Goal: Task Accomplishment & Management: Manage account settings

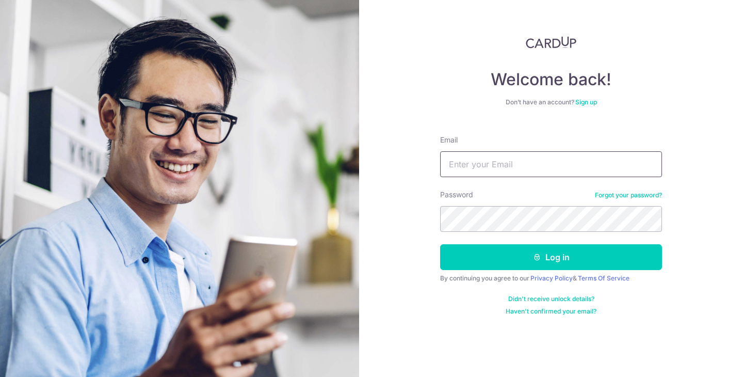
type input "[EMAIL_ADDRESS][DOMAIN_NAME]"
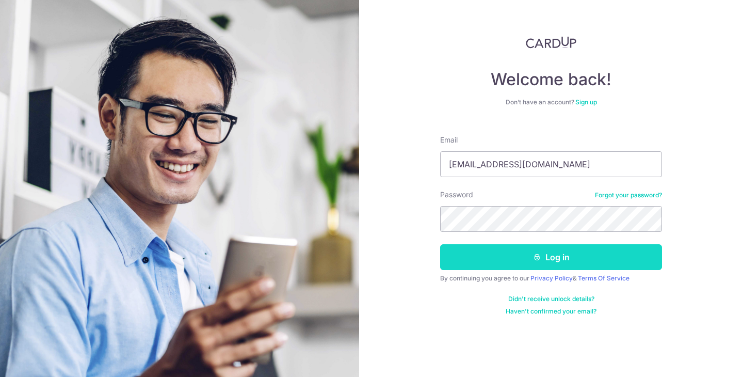
click at [515, 264] on button "Log in" at bounding box center [551, 257] width 222 height 26
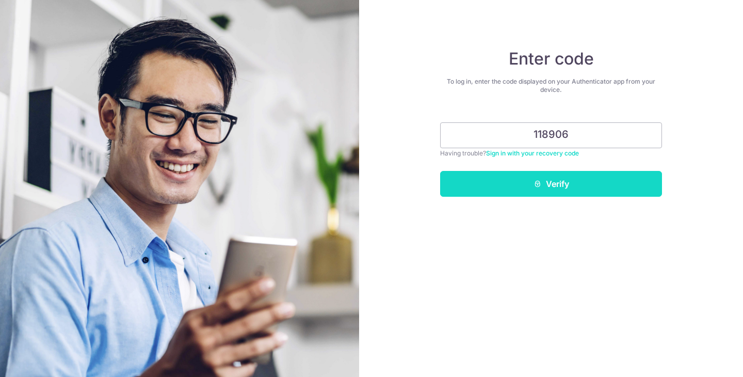
type input "118906"
click at [553, 185] on button "Verify" at bounding box center [551, 184] width 222 height 26
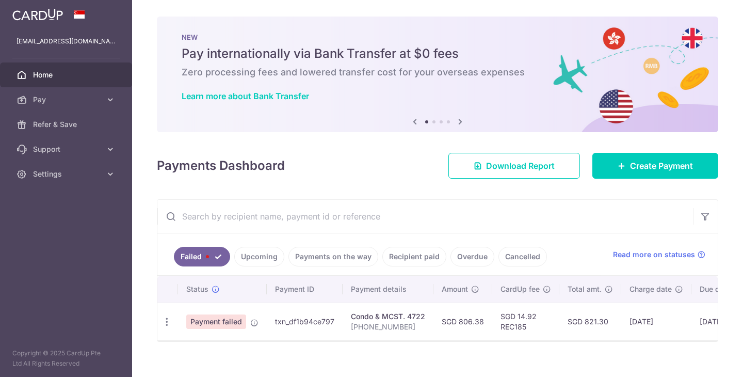
scroll to position [13, 0]
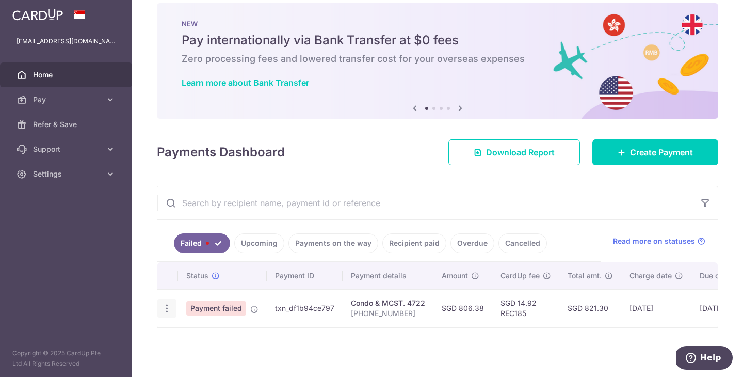
click at [161, 312] on div "Update payment" at bounding box center [166, 308] width 19 height 19
click at [169, 311] on icon "button" at bounding box center [167, 308] width 11 height 11
click at [190, 340] on span "Update payment" at bounding box center [222, 336] width 70 height 12
radio input "true"
type input "806.38"
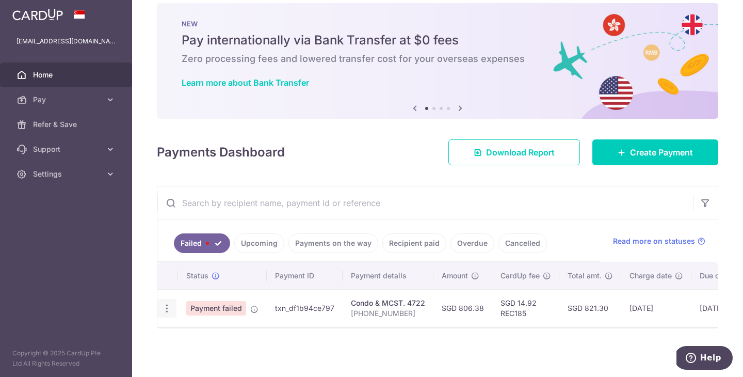
type input "107 04-22"
type input "REC185"
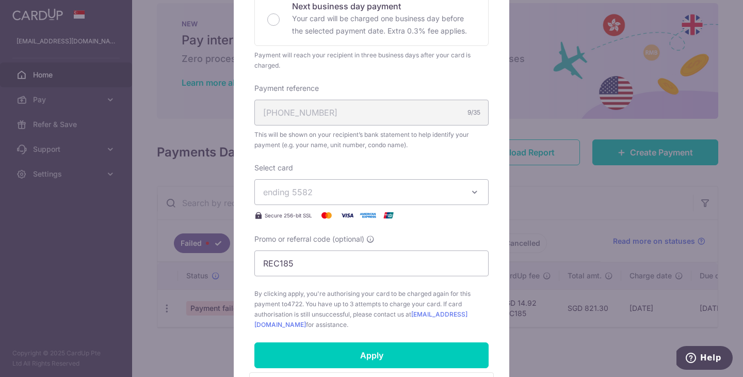
scroll to position [246, 0]
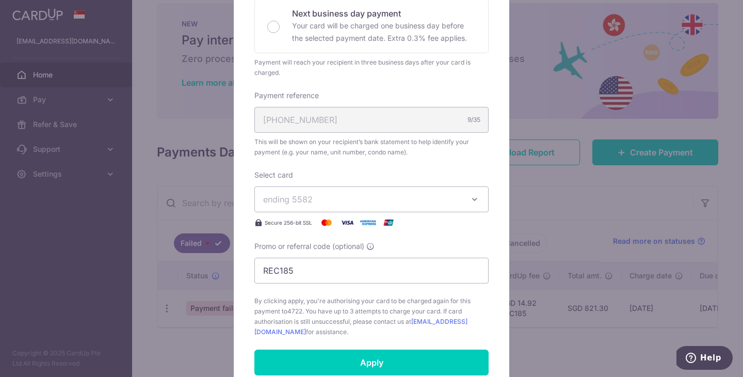
click at [317, 193] on span "ending 5582" at bounding box center [362, 199] width 198 height 12
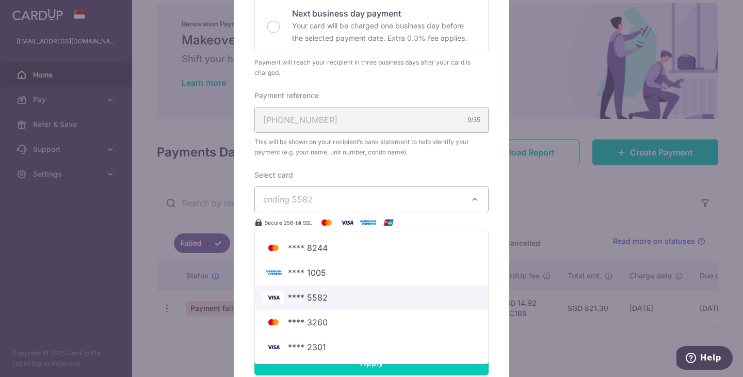
click at [314, 297] on span "**** 5582" at bounding box center [308, 297] width 40 height 12
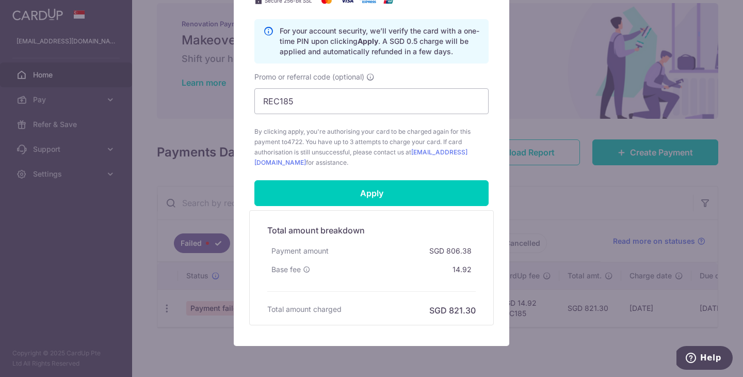
scroll to position [468, 0]
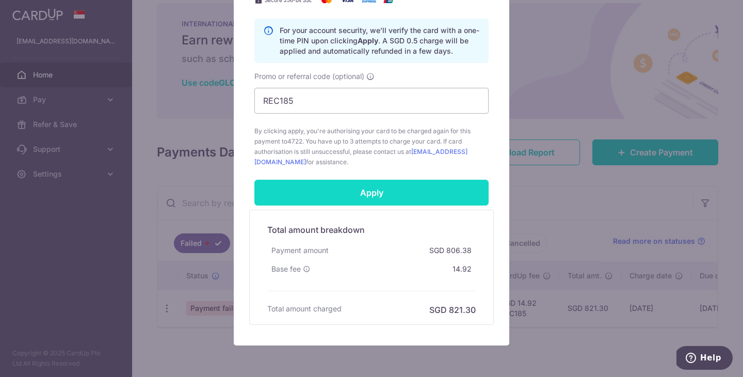
click at [352, 198] on input "Apply" at bounding box center [371, 193] width 234 height 26
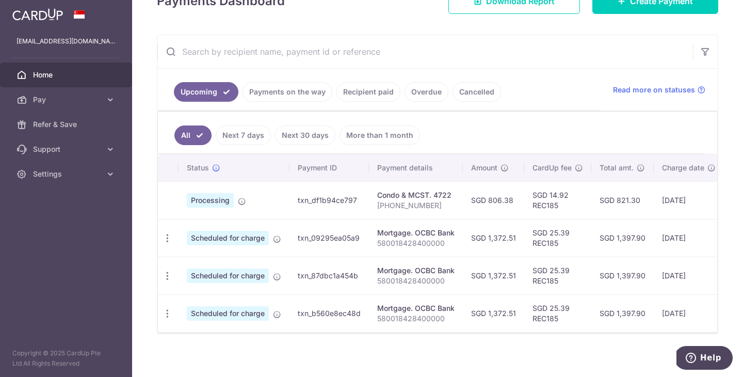
scroll to position [168, 0]
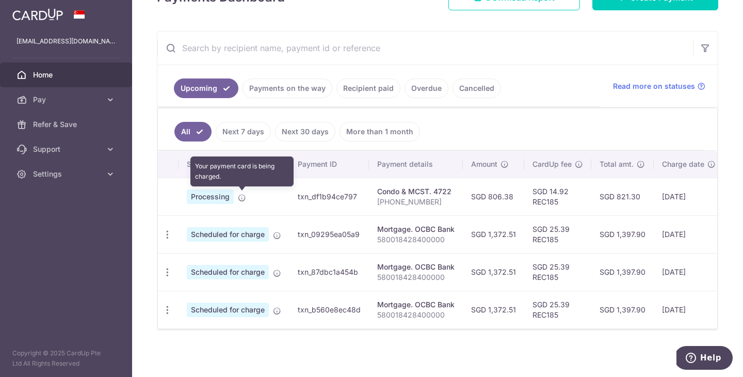
click at [242, 197] on icon at bounding box center [242, 198] width 8 height 8
click at [242, 198] on icon at bounding box center [242, 198] width 8 height 8
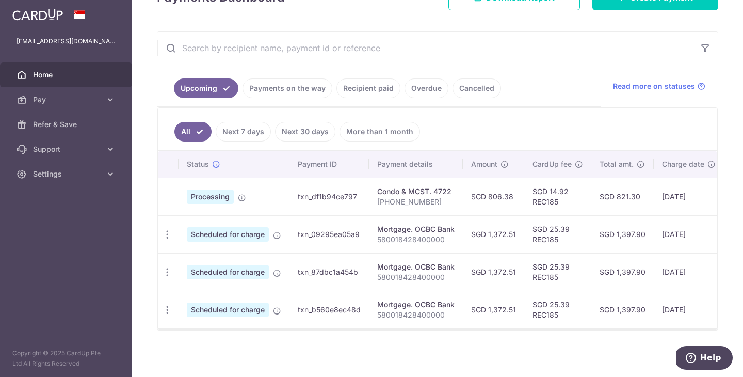
scroll to position [0, 0]
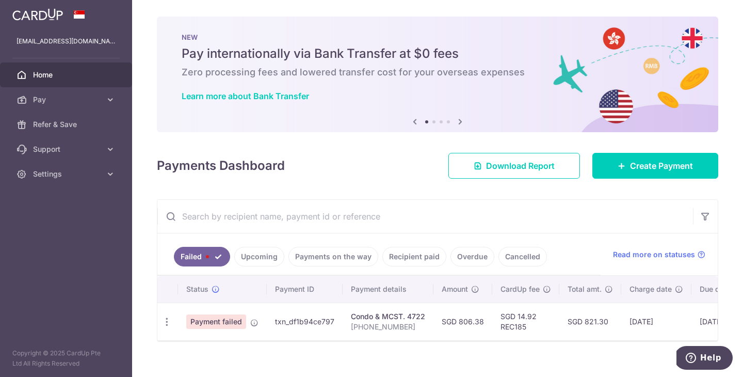
click at [252, 260] on link "Upcoming" at bounding box center [259, 257] width 50 height 20
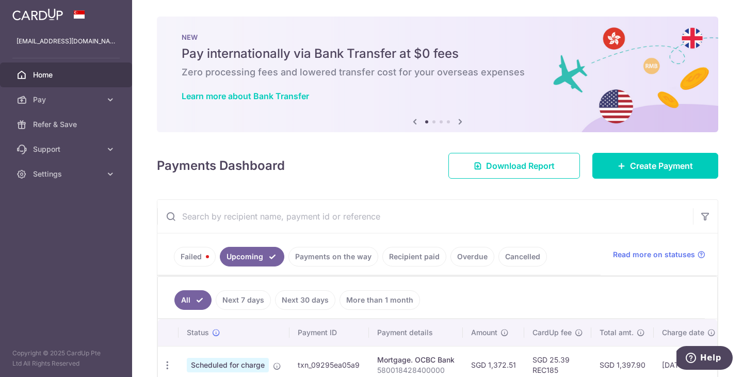
scroll to position [133, 0]
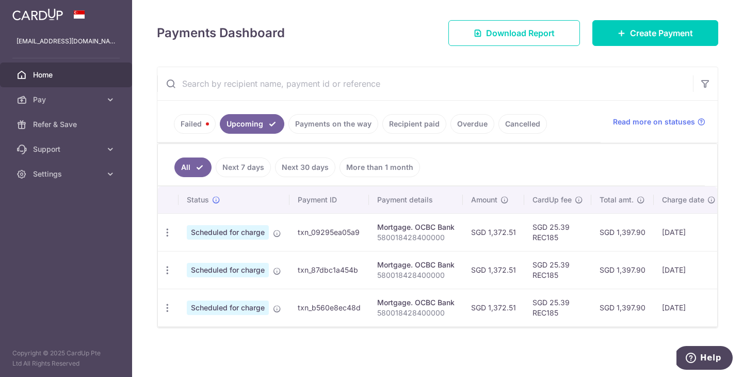
click at [313, 126] on link "Payments on the way" at bounding box center [334, 124] width 90 height 20
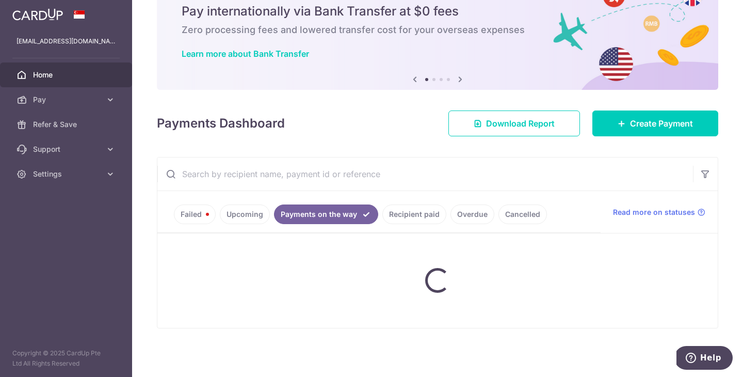
scroll to position [84, 0]
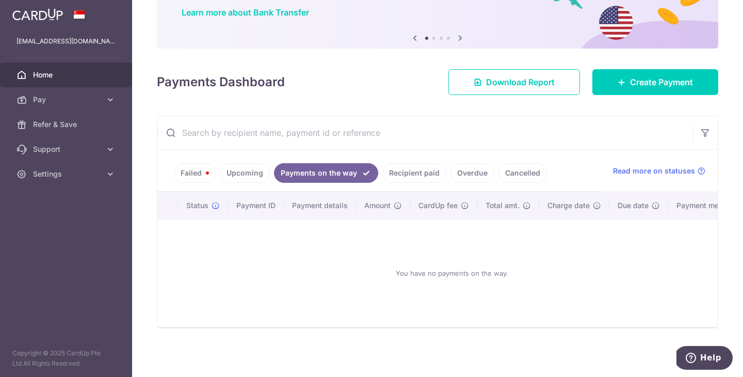
click at [406, 175] on link "Recipient paid" at bounding box center [414, 173] width 64 height 20
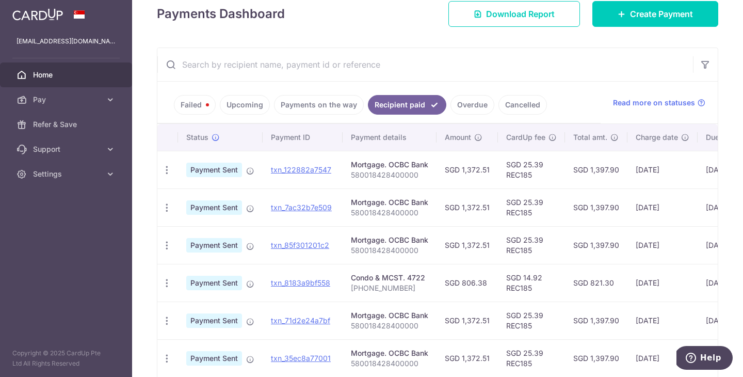
scroll to position [177, 0]
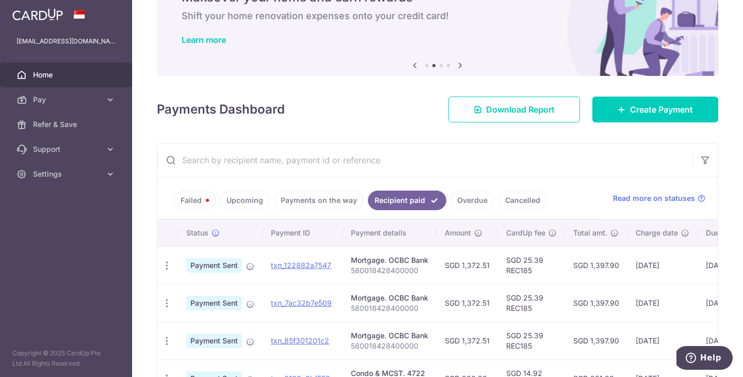
click at [465, 203] on link "Overdue" at bounding box center [473, 200] width 44 height 20
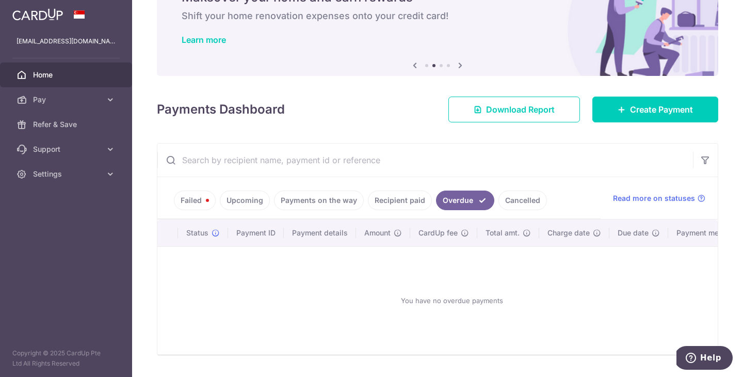
click at [502, 198] on link "Cancelled" at bounding box center [523, 200] width 49 height 20
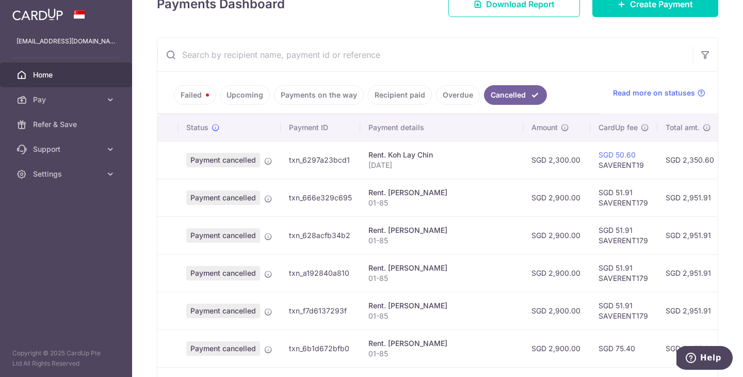
scroll to position [61, 0]
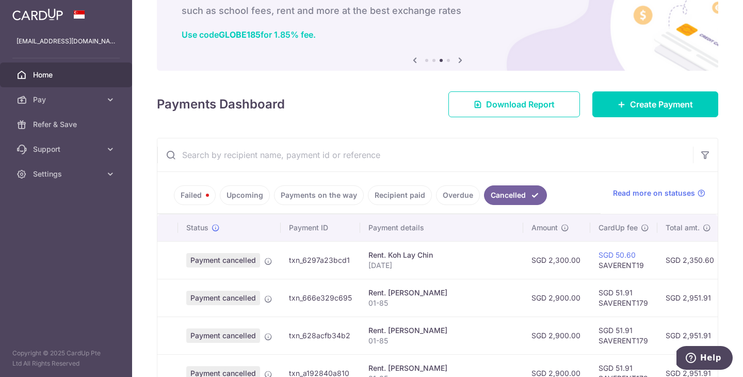
click at [187, 198] on link "Failed" at bounding box center [195, 195] width 42 height 20
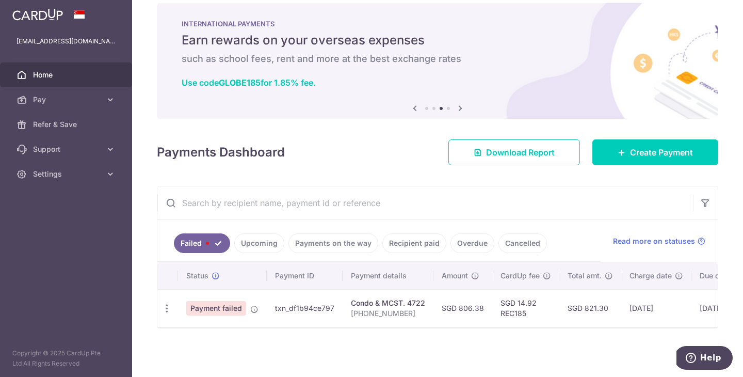
scroll to position [13, 0]
click at [63, 83] on link "Home" at bounding box center [66, 74] width 132 height 25
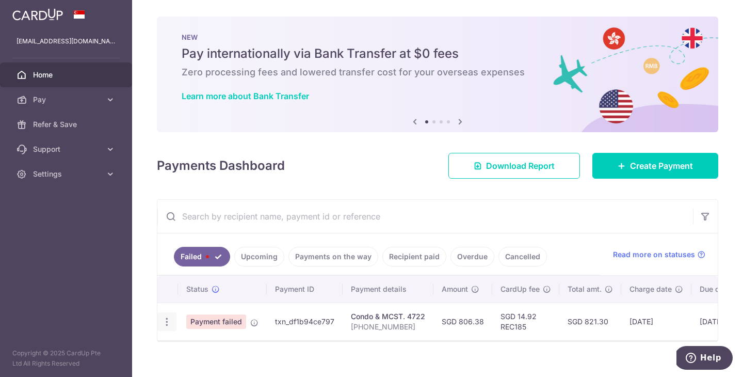
click at [166, 320] on icon "button" at bounding box center [167, 321] width 11 height 11
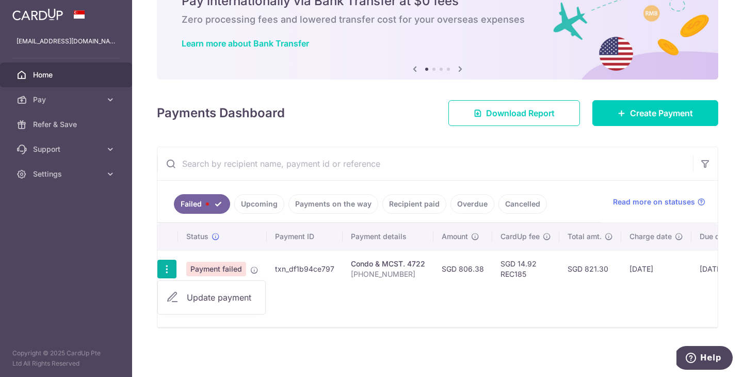
click at [202, 304] on link "Update payment" at bounding box center [211, 297] width 107 height 25
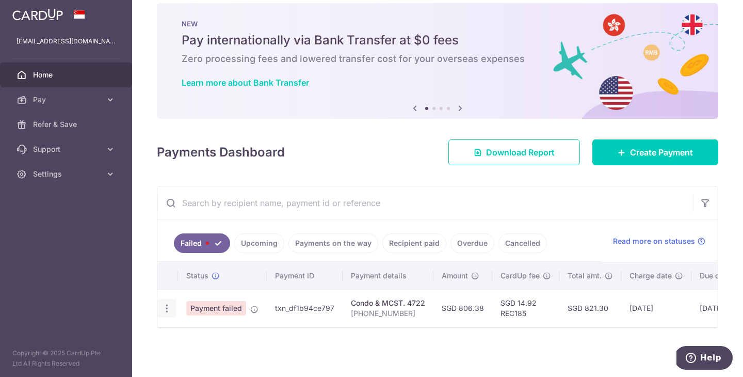
radio input "true"
type input "806.38"
type input "[PHONE_NUMBER]"
type input "REC185"
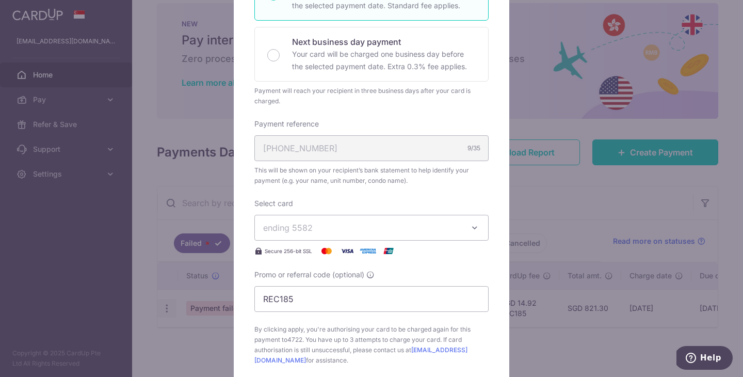
scroll to position [229, 0]
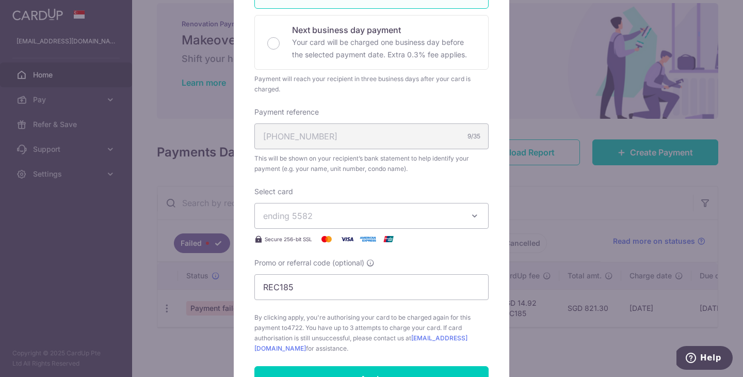
click at [198, 341] on div "Edit payment By clicking apply, you will make changes to all payments to 4722 s…" at bounding box center [371, 188] width 743 height 377
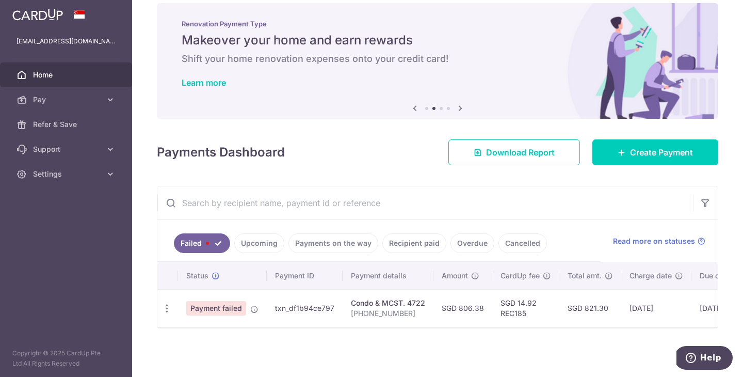
click at [257, 244] on link "Upcoming" at bounding box center [259, 243] width 50 height 20
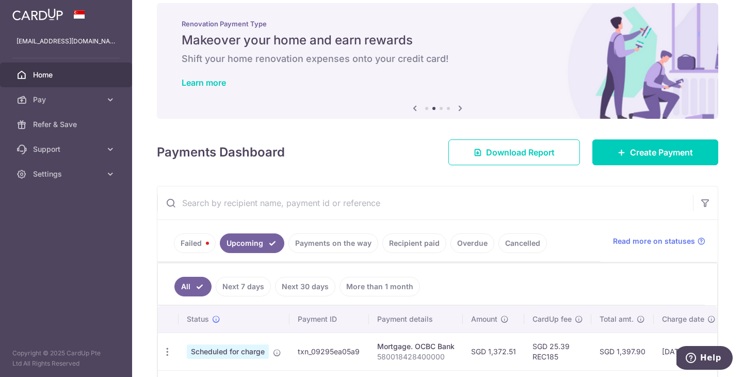
click at [249, 291] on link "Next 7 days" at bounding box center [243, 287] width 55 height 20
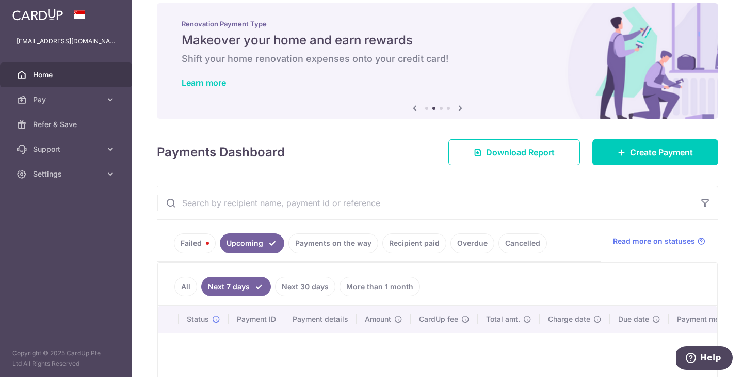
click at [186, 287] on link "All" at bounding box center [185, 287] width 23 height 20
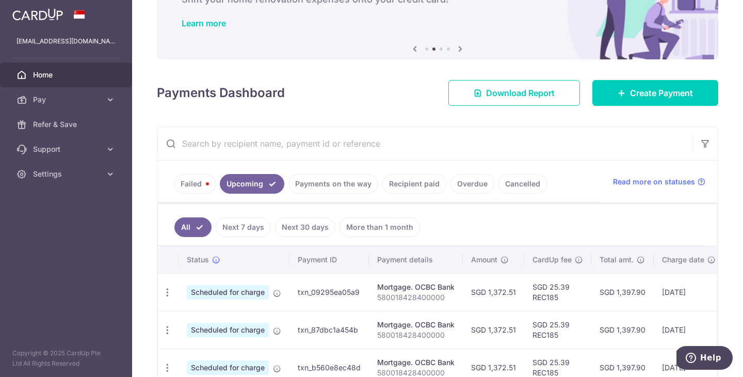
scroll to position [133, 0]
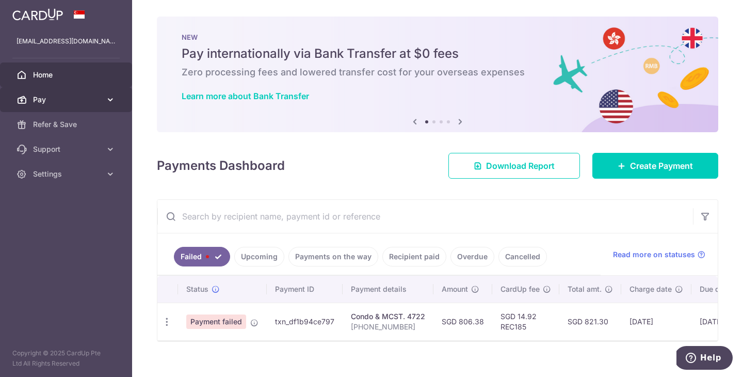
click at [39, 104] on span "Pay" at bounding box center [67, 99] width 68 height 10
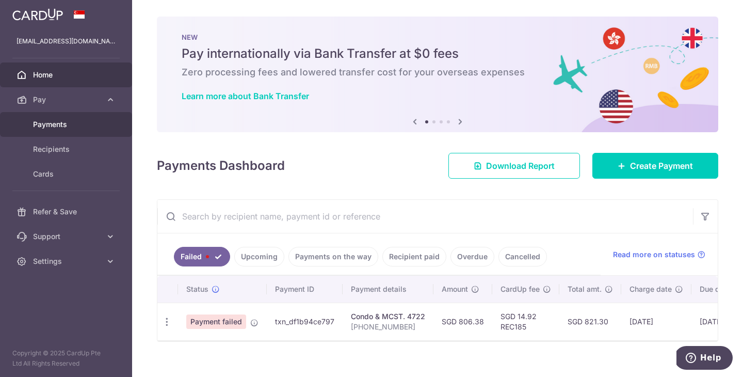
click at [45, 128] on span "Payments" at bounding box center [67, 124] width 68 height 10
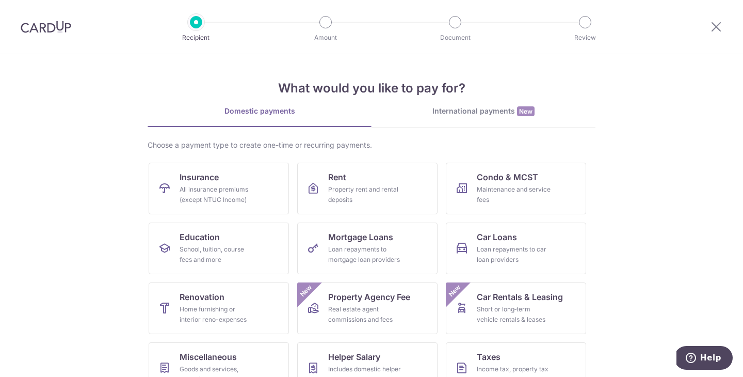
click at [51, 35] on div at bounding box center [46, 27] width 92 height 54
click at [47, 23] on img at bounding box center [46, 27] width 51 height 12
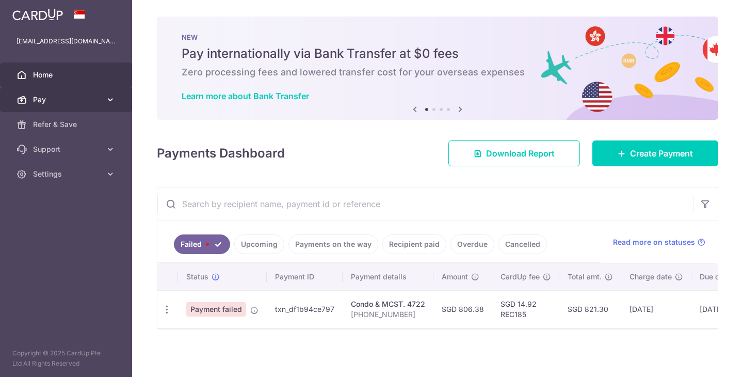
click at [66, 100] on span "Pay" at bounding box center [67, 99] width 68 height 10
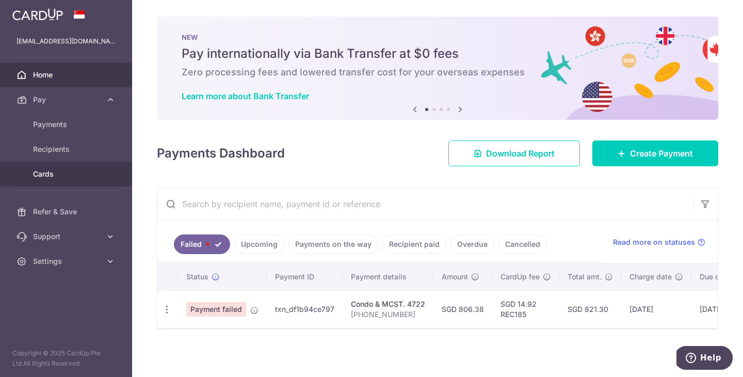
click at [60, 173] on span "Cards" at bounding box center [67, 174] width 68 height 10
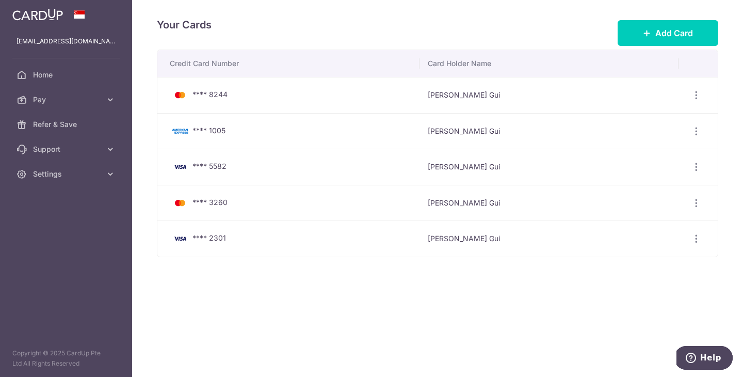
click at [216, 169] on span "**** 5582" at bounding box center [210, 166] width 34 height 9
click at [697, 162] on icon "button" at bounding box center [696, 167] width 11 height 11
click at [653, 189] on span "View/Edit" at bounding box center [662, 195] width 70 height 12
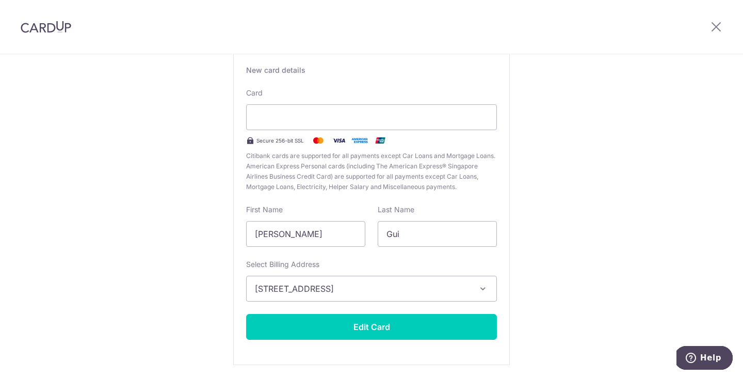
scroll to position [99, 0]
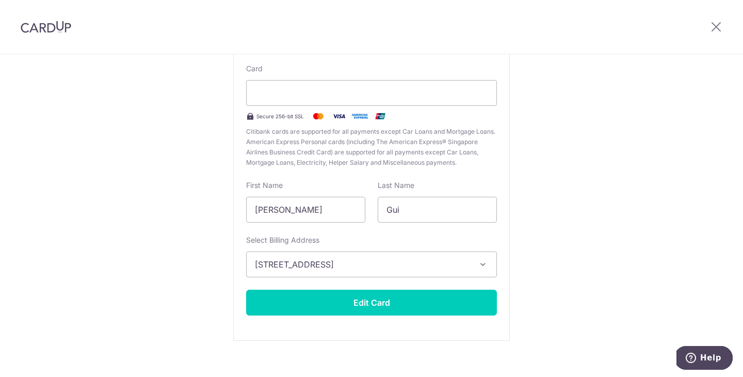
click at [482, 266] on icon "button" at bounding box center [483, 264] width 10 height 10
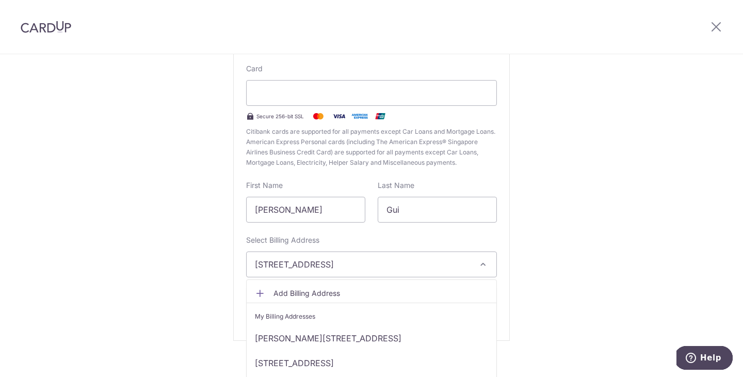
scroll to position [111, 0]
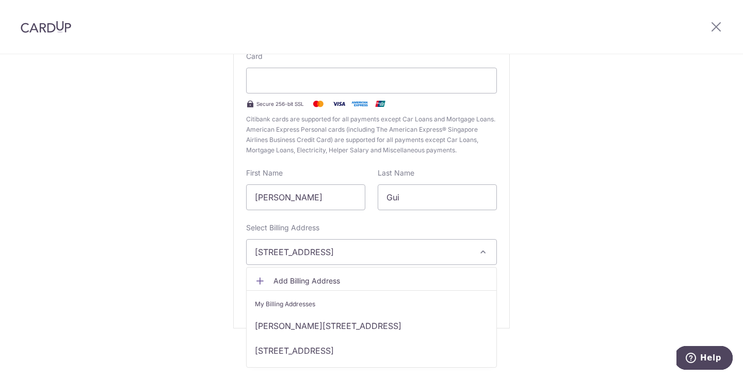
click at [419, 279] on span "Add Billing Address" at bounding box center [381, 281] width 215 height 10
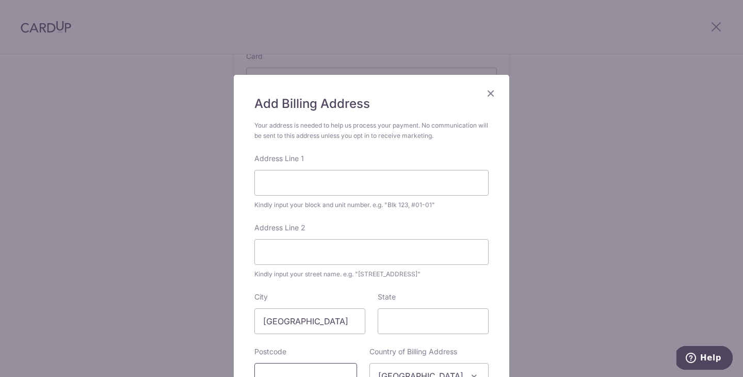
click at [322, 363] on input "text" at bounding box center [305, 376] width 103 height 26
type input "528533"
type input "107 Tampines St 86 #04-22"
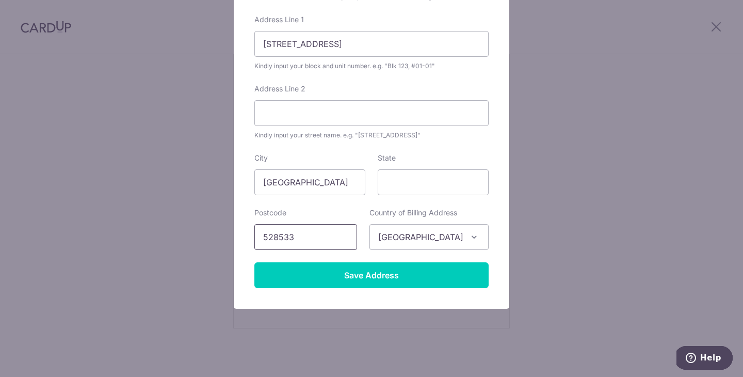
scroll to position [146, 0]
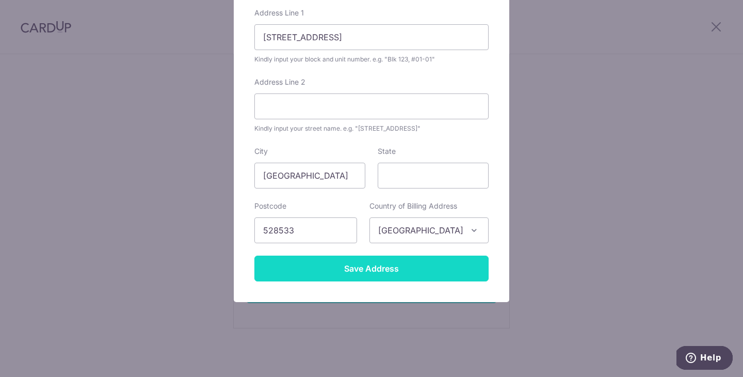
click at [376, 278] on input "Save Address" at bounding box center [371, 268] width 234 height 26
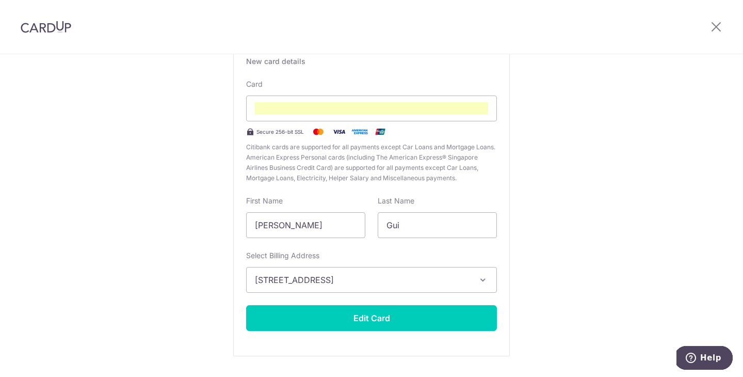
scroll to position [111, 0]
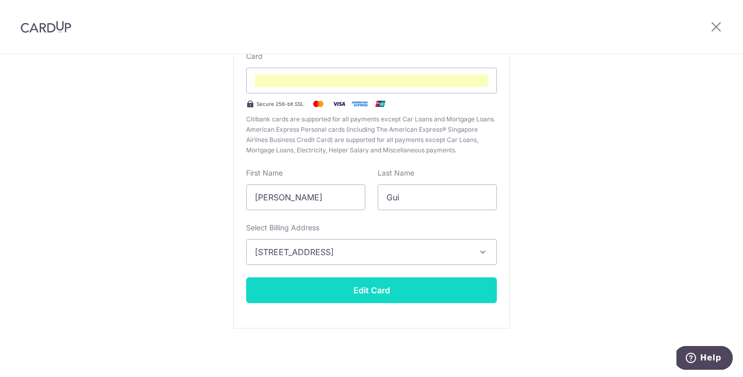
click at [387, 293] on button "Edit Card" at bounding box center [371, 290] width 251 height 26
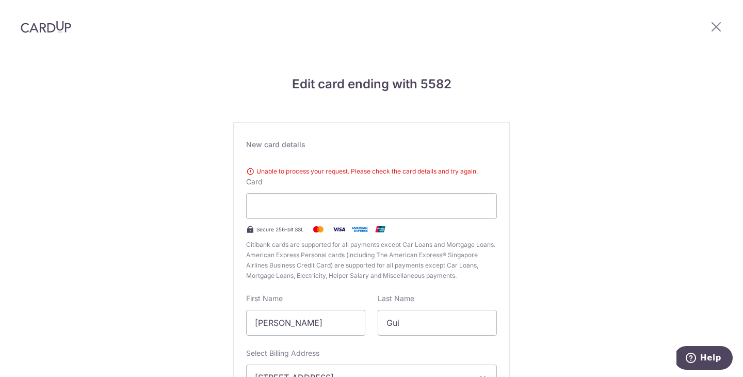
click at [51, 27] on img at bounding box center [46, 27] width 51 height 12
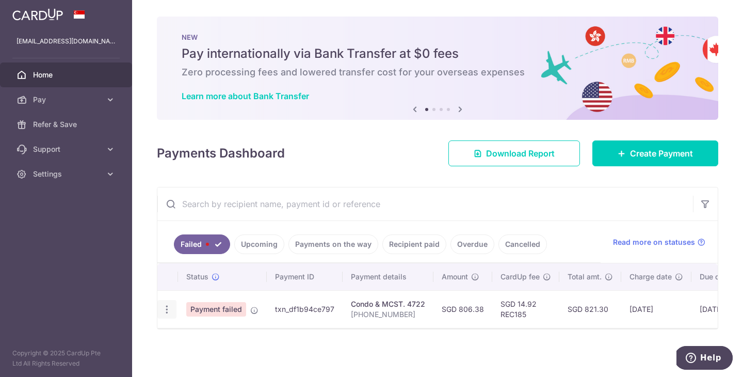
click at [162, 307] on icon "button" at bounding box center [167, 309] width 11 height 11
click at [191, 334] on span "Update payment" at bounding box center [222, 337] width 70 height 12
radio input "true"
type input "806.38"
type input "[PHONE_NUMBER]"
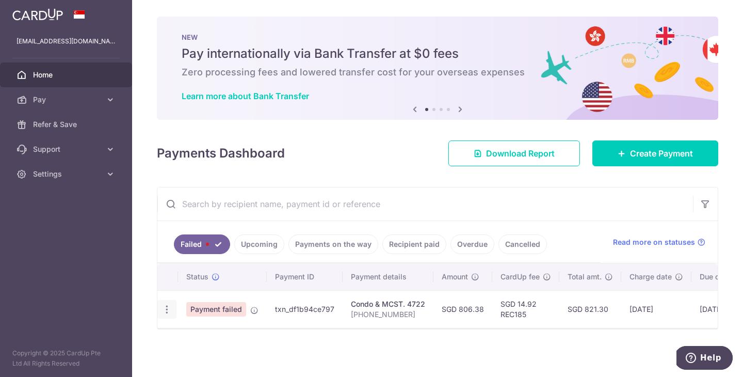
type input "REC185"
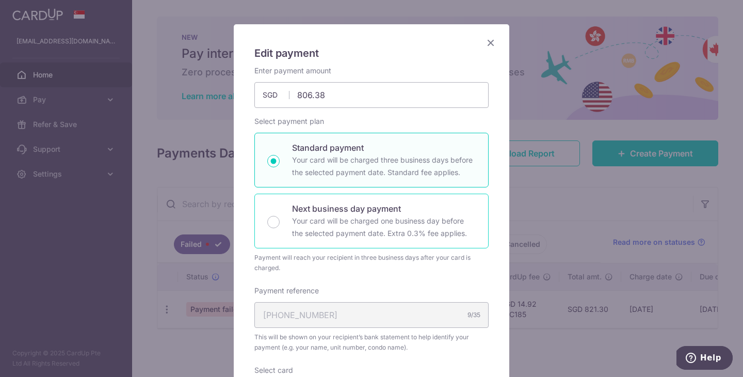
scroll to position [218, 0]
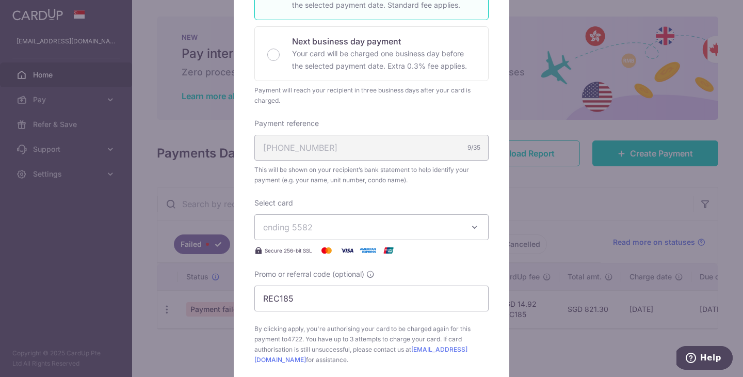
click at [329, 231] on span "ending 5582" at bounding box center [362, 227] width 198 height 12
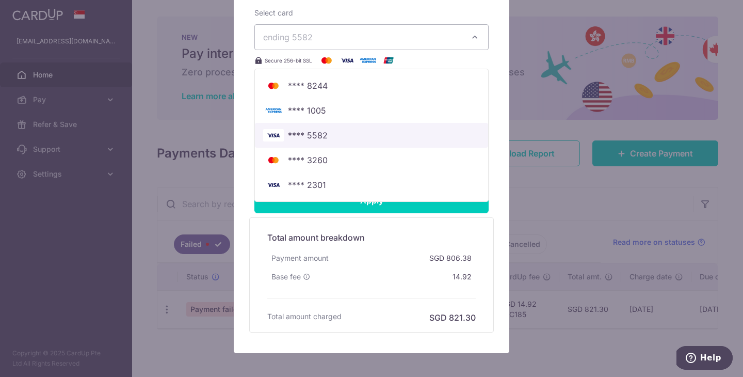
scroll to position [459, 0]
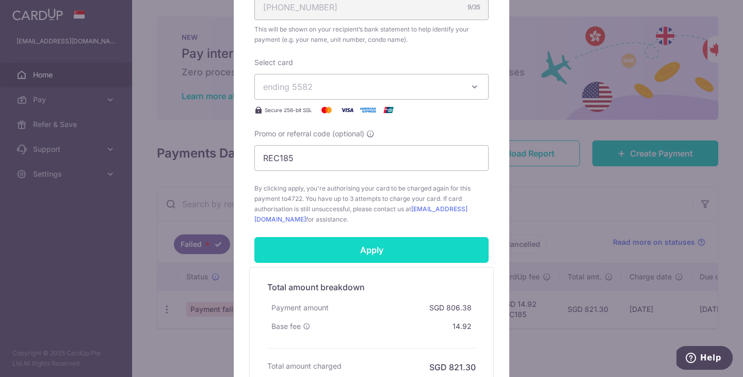
scroll to position [296, 0]
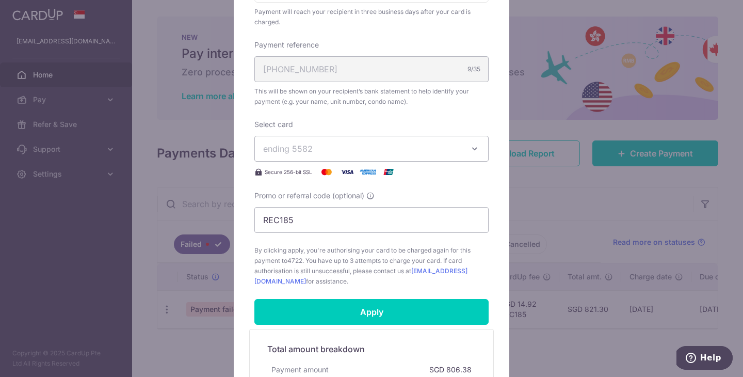
click at [322, 151] on span "ending 5582" at bounding box center [362, 148] width 198 height 12
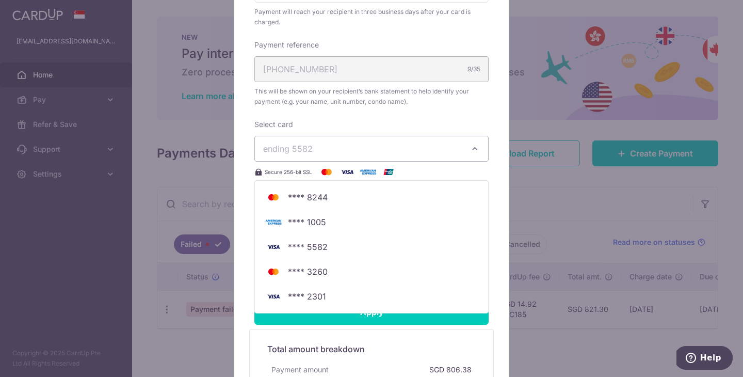
click at [178, 191] on div "Edit payment By clicking apply, you will make changes to all payments to 4722 s…" at bounding box center [371, 188] width 743 height 377
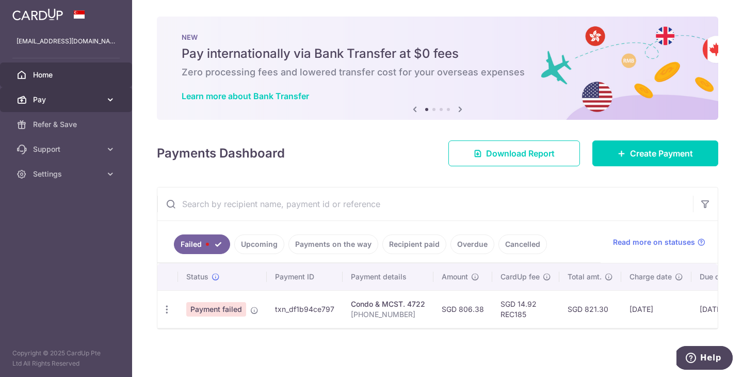
click at [62, 102] on span "Pay" at bounding box center [67, 99] width 68 height 10
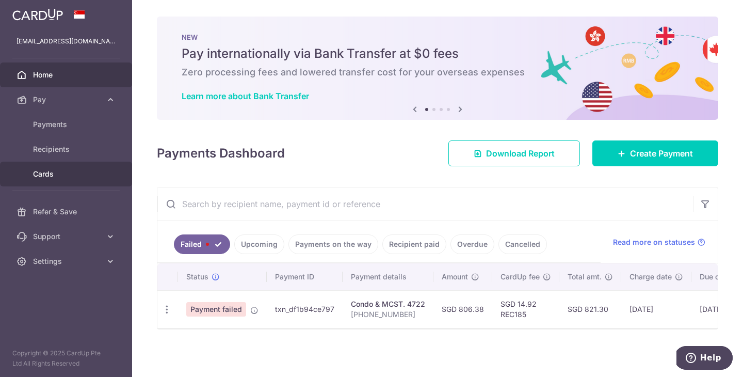
click at [45, 178] on span "Cards" at bounding box center [67, 174] width 68 height 10
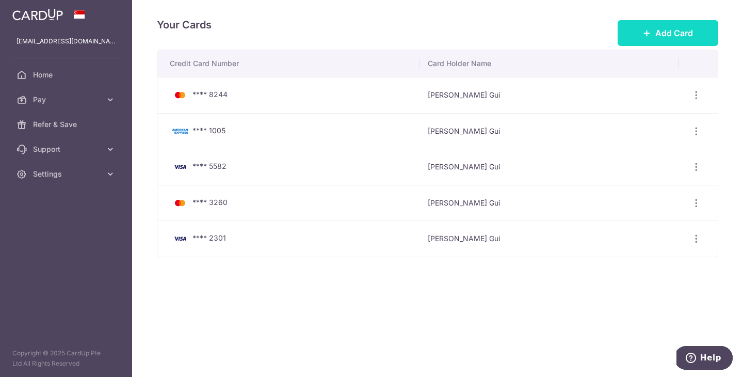
click at [661, 43] on button "Add Card" at bounding box center [668, 33] width 101 height 26
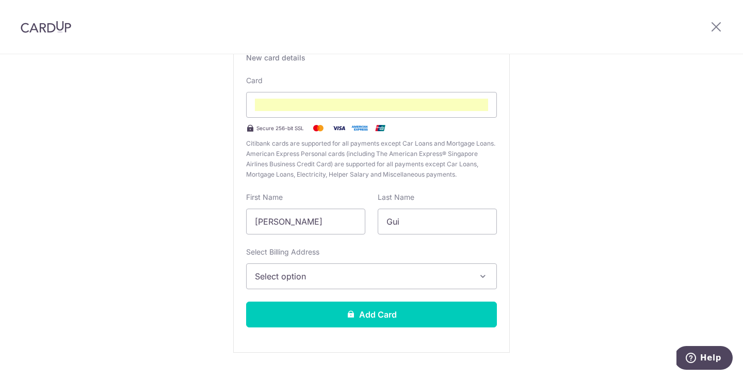
scroll to position [111, 0]
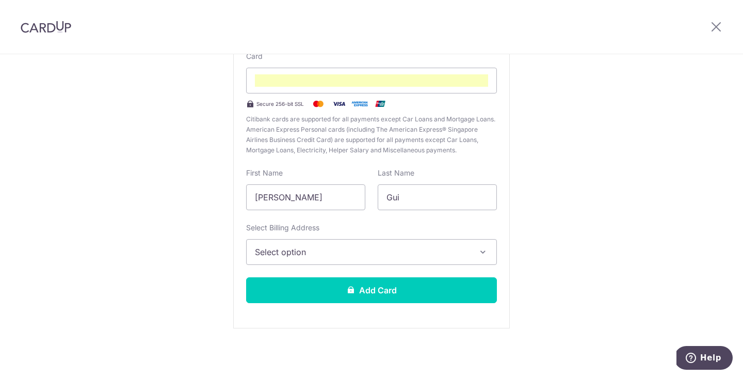
click at [375, 255] on span "Select option" at bounding box center [362, 252] width 215 height 12
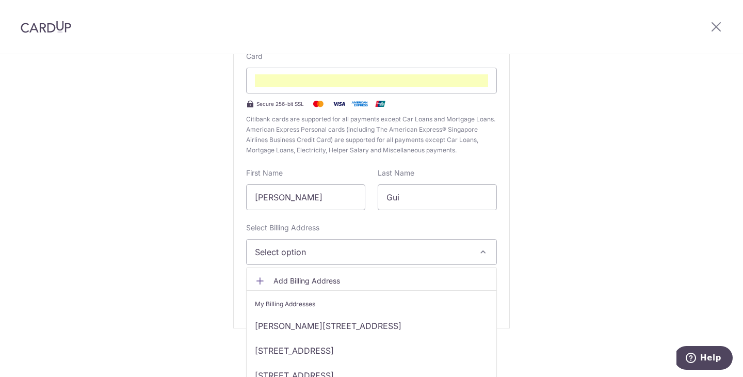
scroll to position [14, 0]
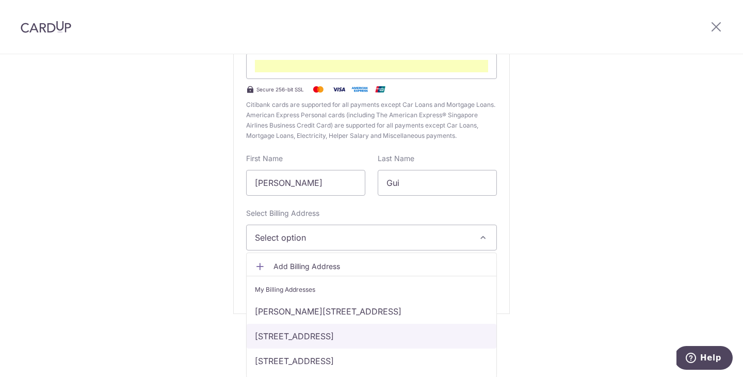
click at [345, 336] on link "[STREET_ADDRESS]" at bounding box center [372, 336] width 250 height 25
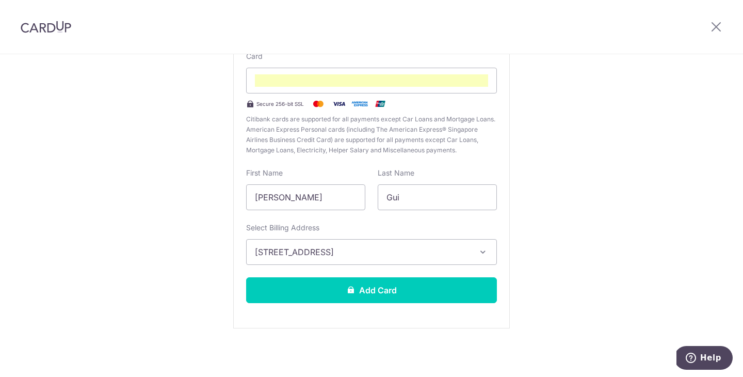
scroll to position [0, 0]
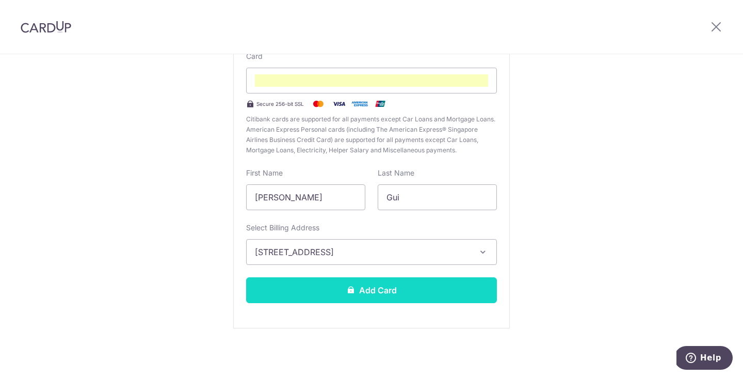
click at [358, 280] on button "Add Card" at bounding box center [371, 290] width 251 height 26
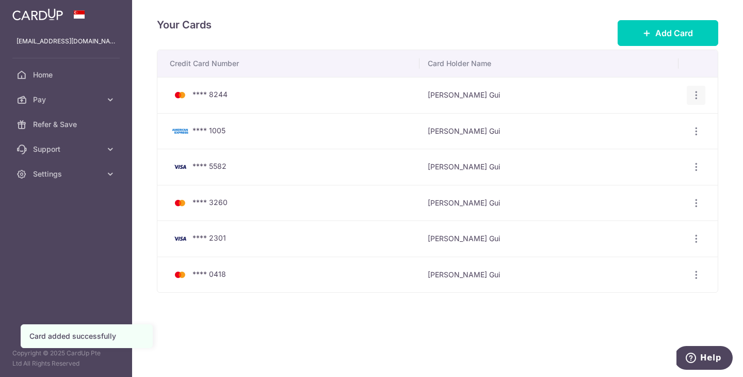
click at [698, 95] on icon "button" at bounding box center [696, 95] width 11 height 11
click at [657, 126] on span "View/Edit" at bounding box center [662, 124] width 70 height 12
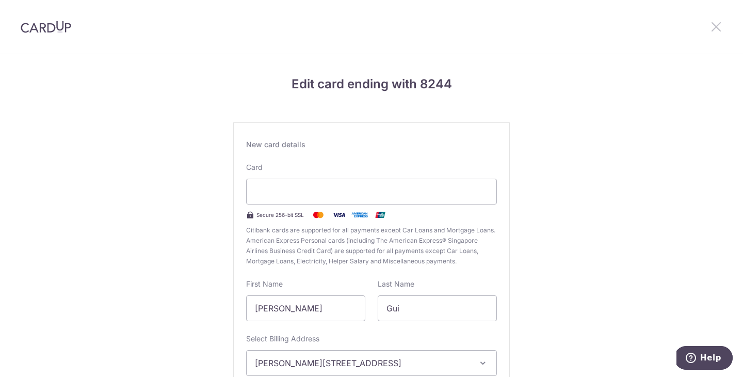
click at [716, 28] on icon at bounding box center [716, 26] width 12 height 13
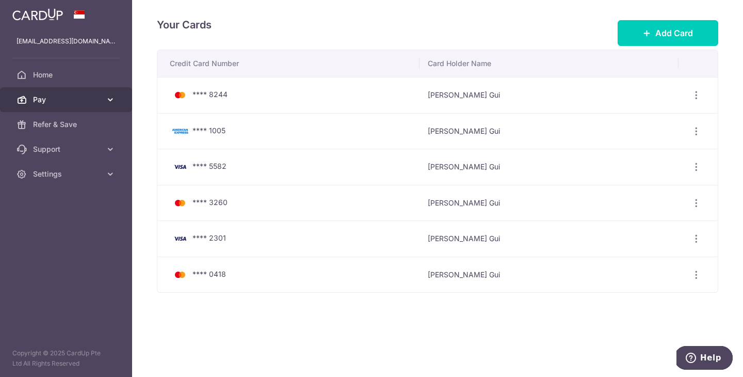
click at [72, 103] on span "Pay" at bounding box center [67, 99] width 68 height 10
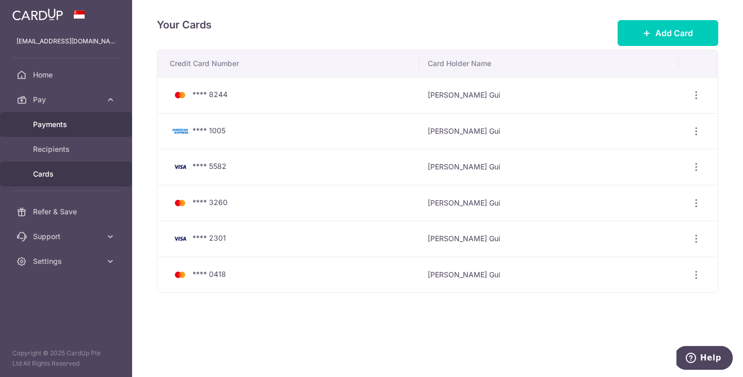
click at [61, 132] on link "Payments" at bounding box center [66, 124] width 132 height 25
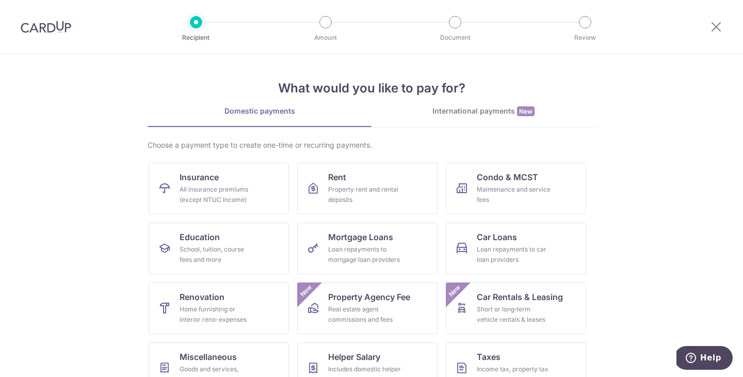
click at [46, 29] on img at bounding box center [46, 27] width 51 height 12
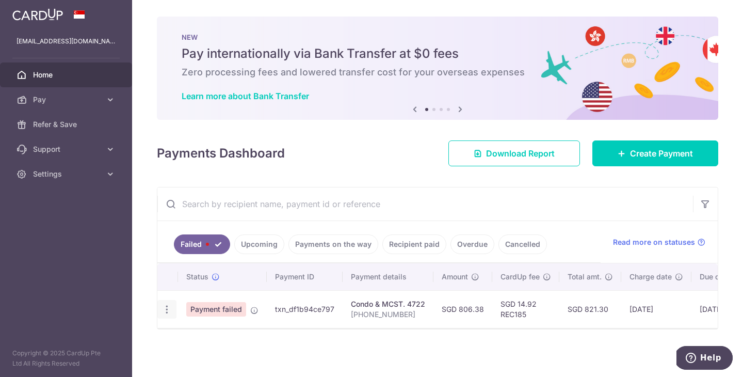
click at [167, 311] on icon "button" at bounding box center [167, 309] width 11 height 11
click at [190, 338] on span "Update payment" at bounding box center [222, 337] width 70 height 12
radio input "true"
type input "806.38"
type input "[PHONE_NUMBER]"
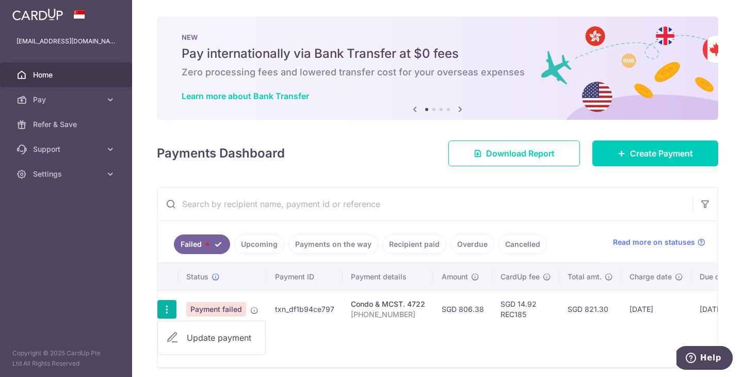
type input "REC185"
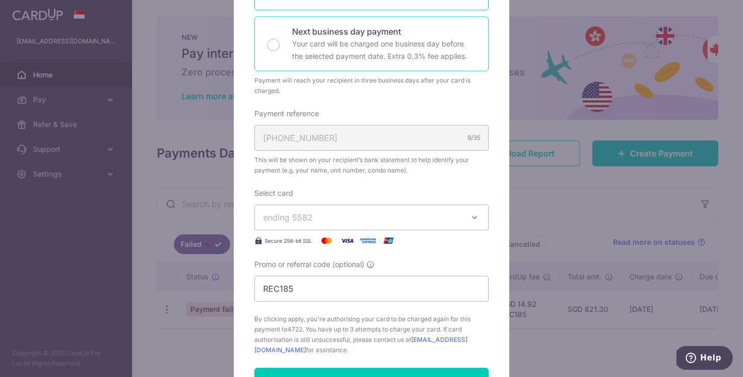
scroll to position [320, 0]
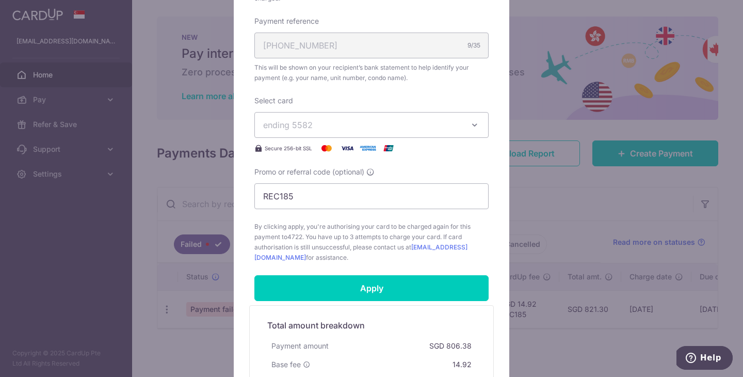
click at [366, 124] on span "ending 5582" at bounding box center [362, 125] width 198 height 12
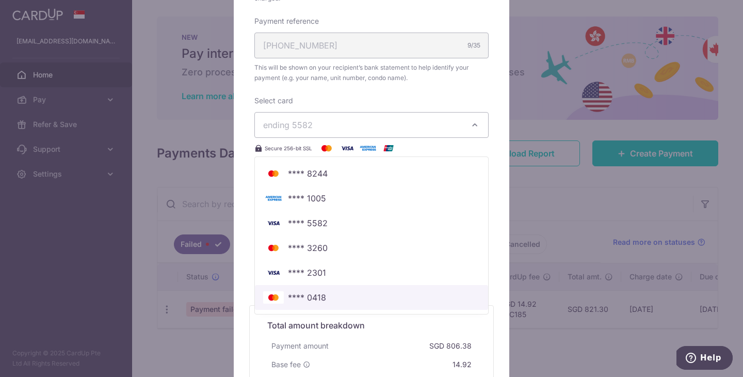
click at [320, 296] on span "**** 0418" at bounding box center [307, 297] width 38 height 12
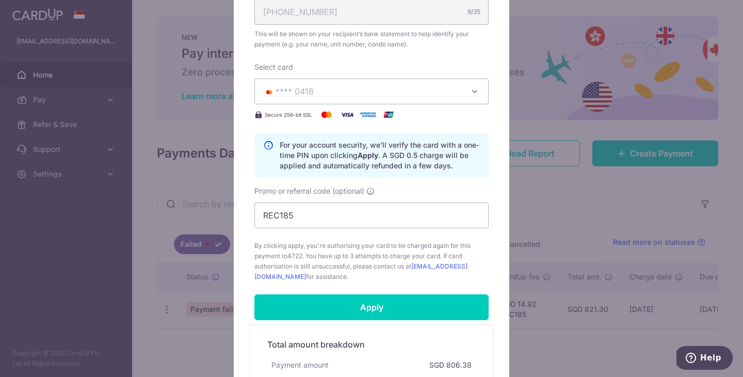
scroll to position [356, 0]
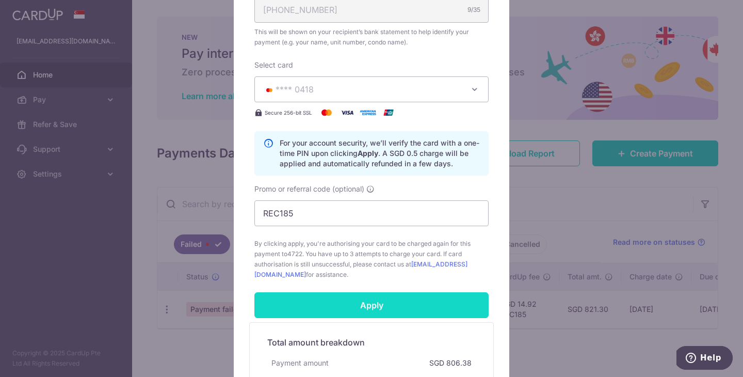
click at [339, 312] on input "Apply" at bounding box center [371, 305] width 234 height 26
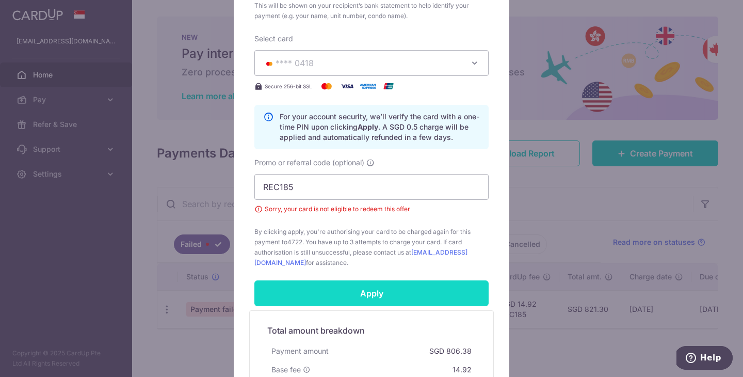
scroll to position [292, 0]
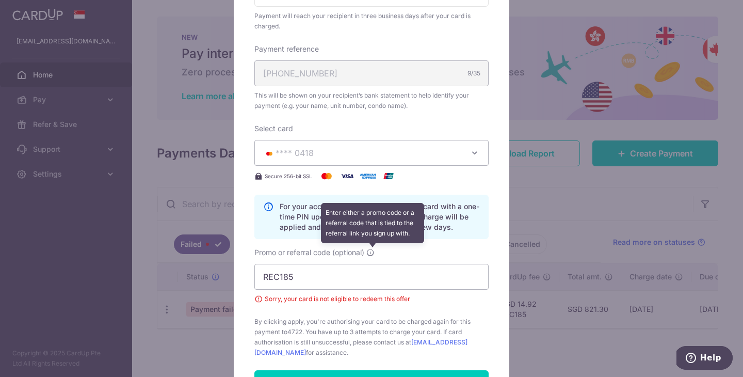
click at [374, 253] on icon at bounding box center [370, 252] width 8 height 8
click at [374, 264] on input "REC185" at bounding box center [371, 277] width 234 height 26
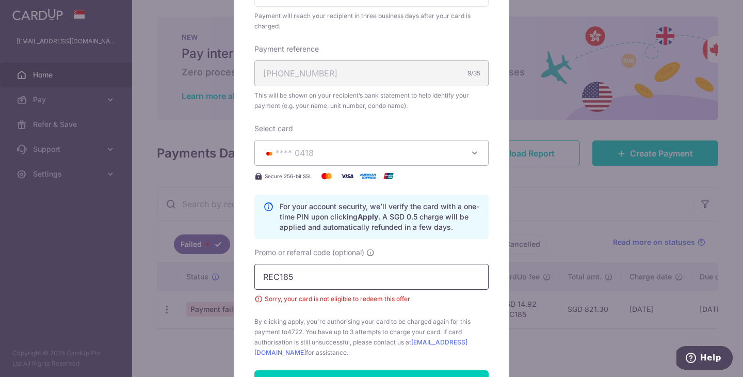
click at [399, 267] on input "REC185" at bounding box center [371, 277] width 234 height 26
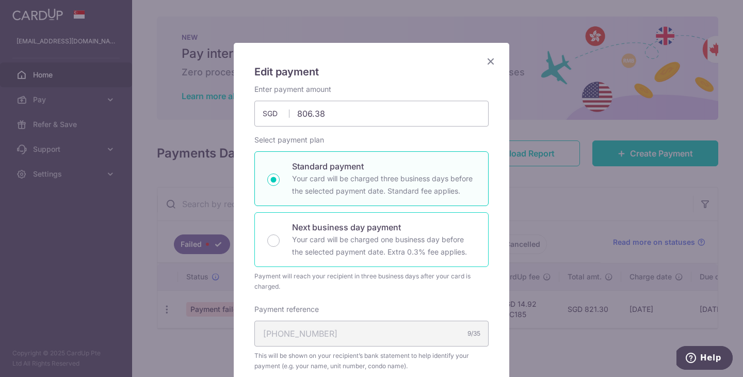
scroll to position [206, 0]
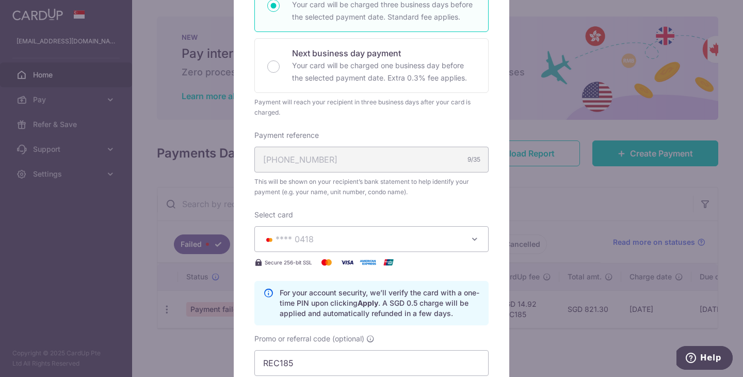
click at [310, 238] on span "**** 0418" at bounding box center [295, 239] width 38 height 10
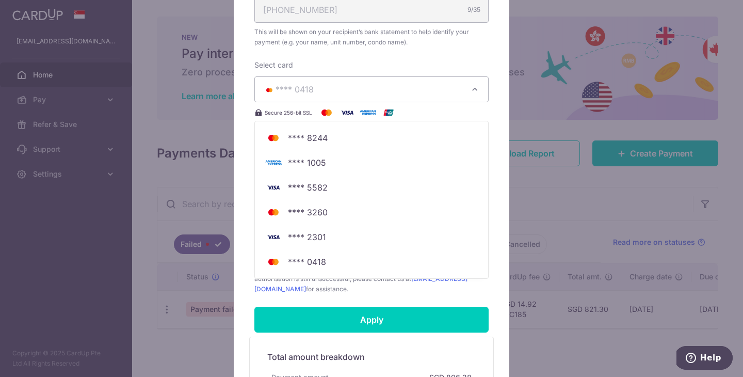
scroll to position [369, 0]
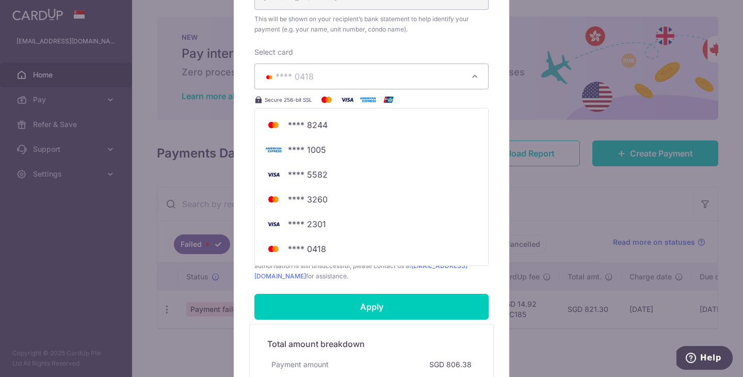
click at [86, 258] on div "Edit payment By clicking apply, you will make changes to all payments to 4722 s…" at bounding box center [371, 188] width 743 height 377
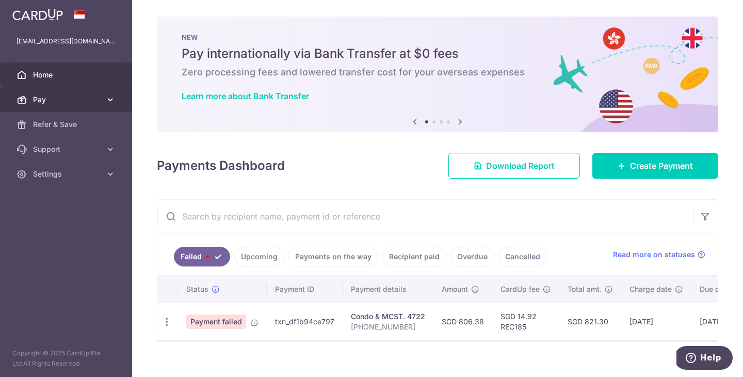
click at [65, 98] on span "Pay" at bounding box center [67, 99] width 68 height 10
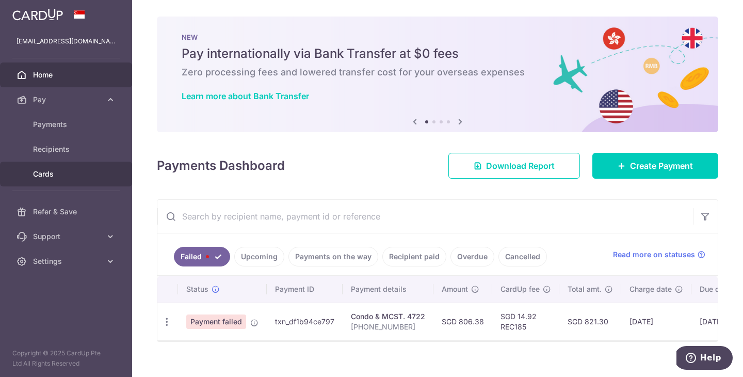
click at [44, 172] on span "Cards" at bounding box center [67, 174] width 68 height 10
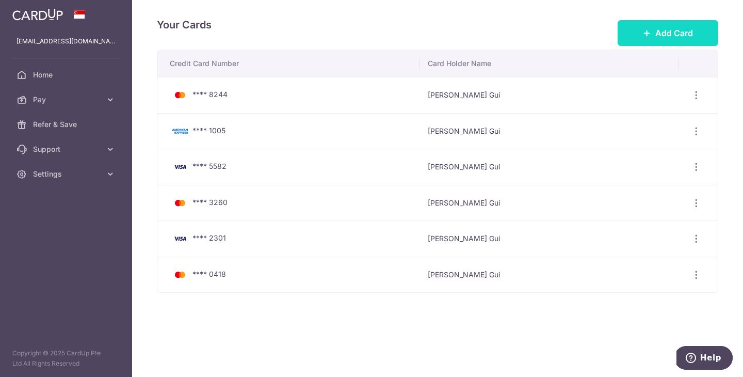
click at [646, 35] on icon at bounding box center [647, 33] width 8 height 8
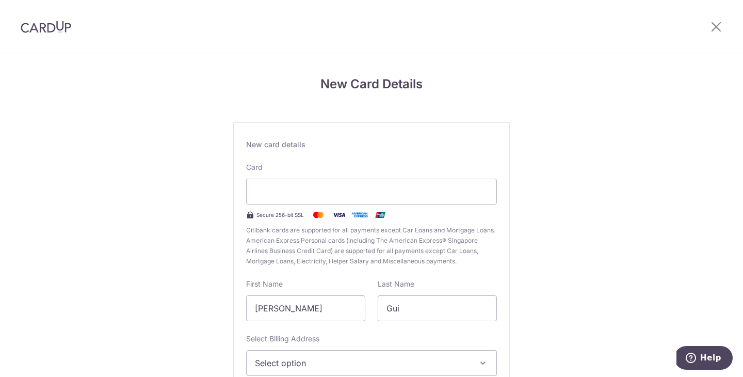
click at [164, 185] on div "New Card Details New card details Card Secure 256-bit SSL Citibank cards are su…" at bounding box center [371, 271] width 743 height 434
click at [164, 235] on div "New Card Details New card details Card Secure 256-bit SSL Citibank cards are su…" at bounding box center [371, 271] width 743 height 434
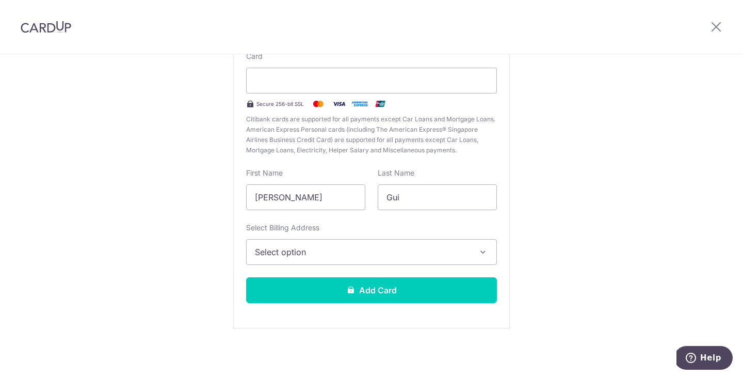
click at [328, 254] on span "Select option" at bounding box center [362, 252] width 215 height 12
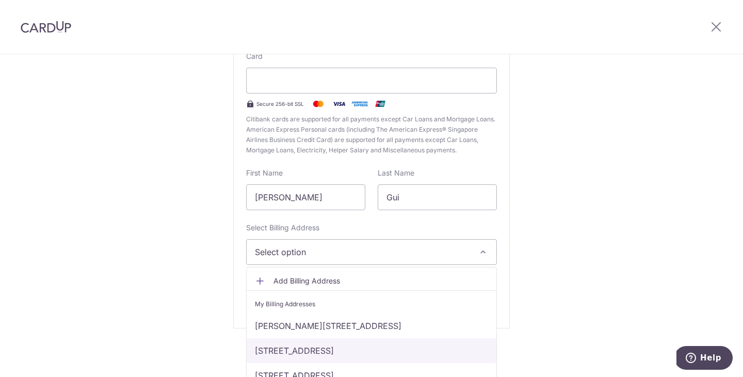
click at [313, 351] on link "107 Tampines St 86 #04-22, Singapore, Singapore-528533" at bounding box center [372, 350] width 250 height 25
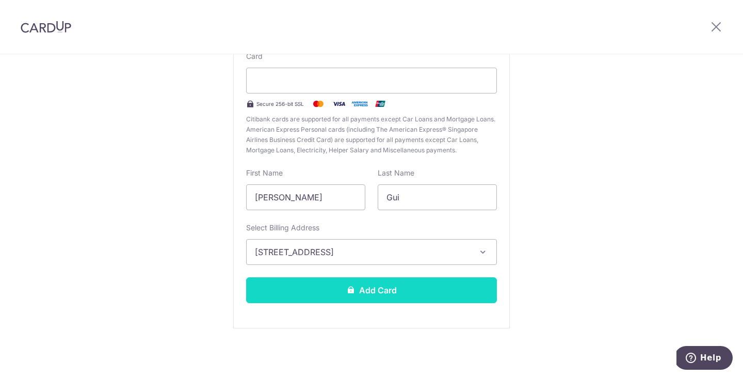
click at [354, 292] on icon at bounding box center [351, 289] width 8 height 8
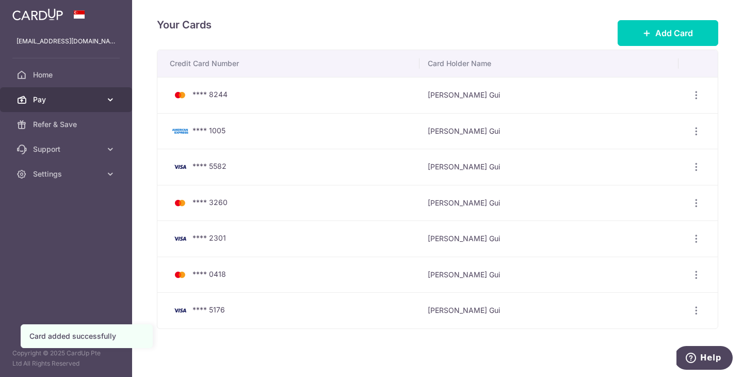
click at [54, 104] on span "Pay" at bounding box center [67, 99] width 68 height 10
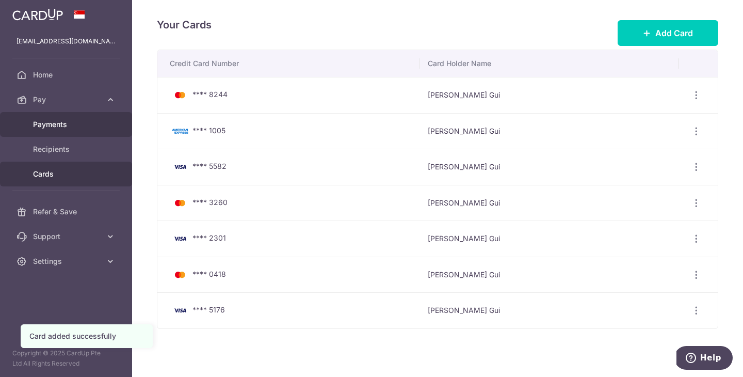
click at [55, 128] on span "Payments" at bounding box center [67, 124] width 68 height 10
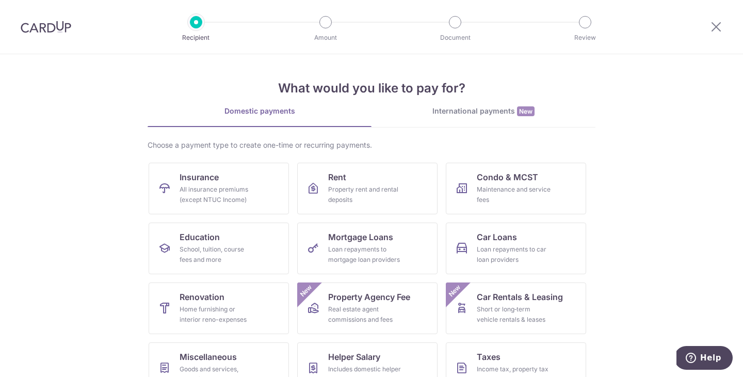
click at [49, 25] on img at bounding box center [46, 27] width 51 height 12
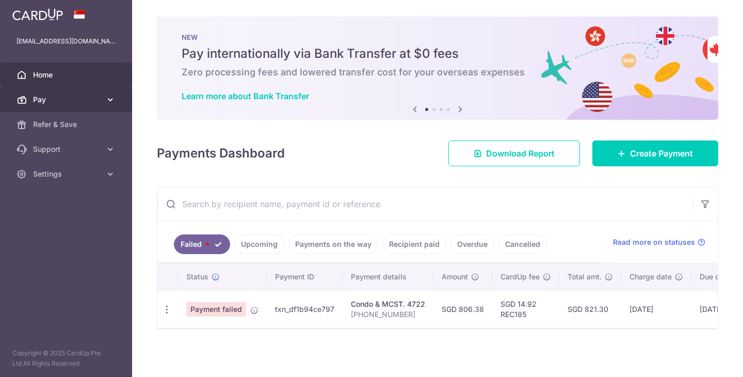
click at [82, 106] on link "Pay" at bounding box center [66, 99] width 132 height 25
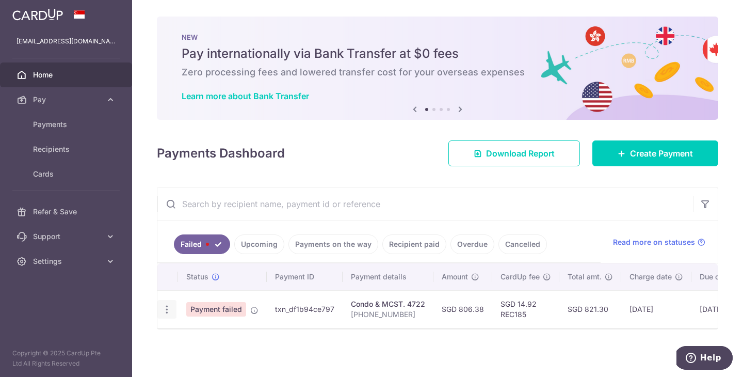
click at [166, 311] on icon "button" at bounding box center [167, 309] width 11 height 11
click at [184, 342] on link "Update payment" at bounding box center [211, 337] width 107 height 25
radio input "true"
type input "806.38"
type input "[PHONE_NUMBER]"
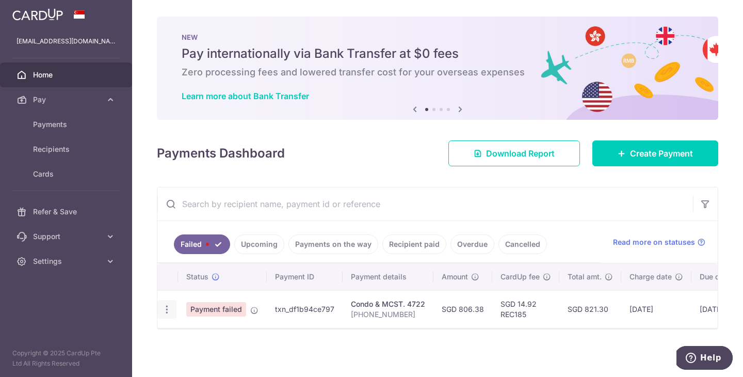
type input "REC185"
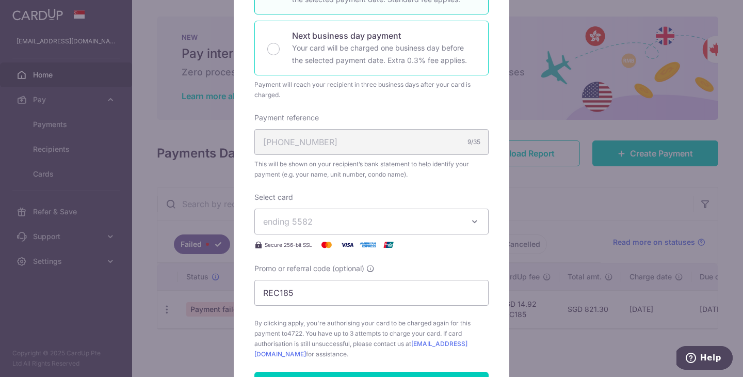
scroll to position [243, 0]
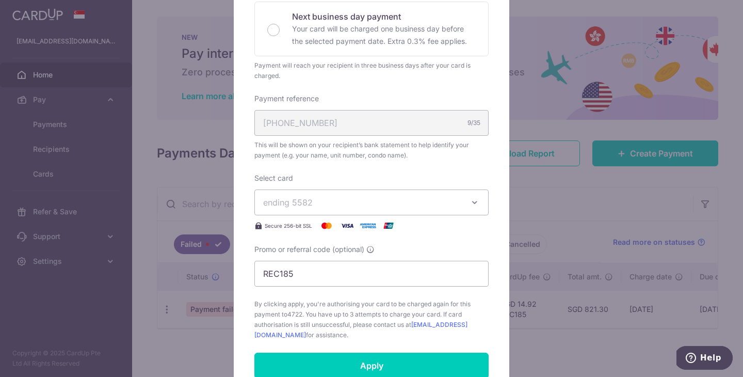
click at [317, 204] on span "ending 5582" at bounding box center [362, 202] width 198 height 12
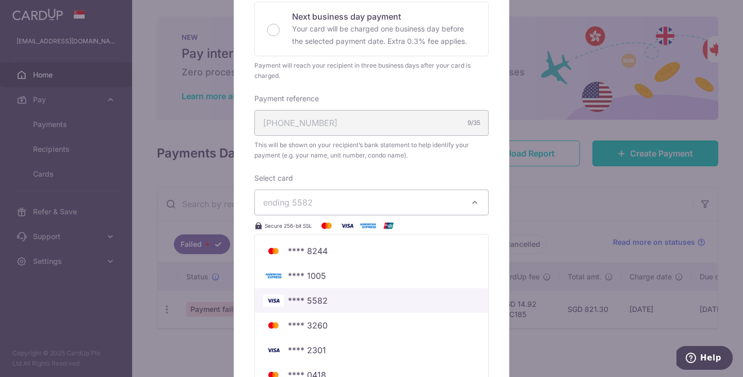
scroll to position [459, 0]
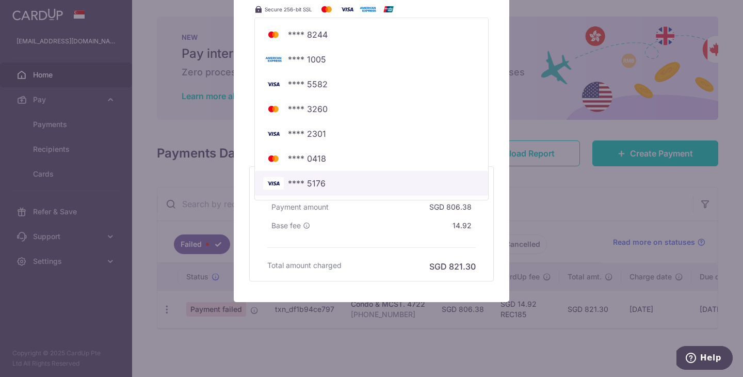
click at [332, 185] on span "**** 5176" at bounding box center [371, 183] width 217 height 12
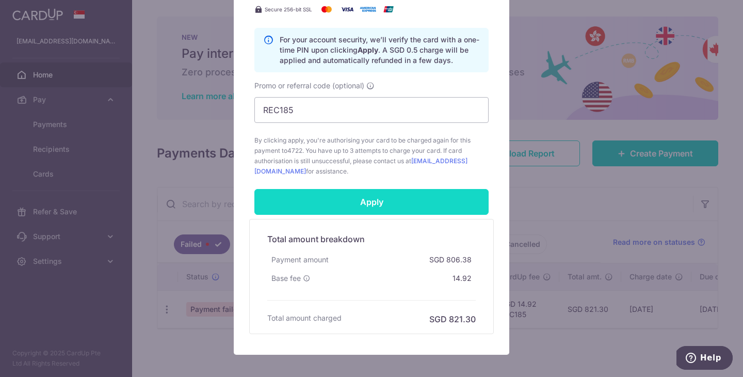
click at [369, 208] on input "Apply" at bounding box center [371, 202] width 234 height 26
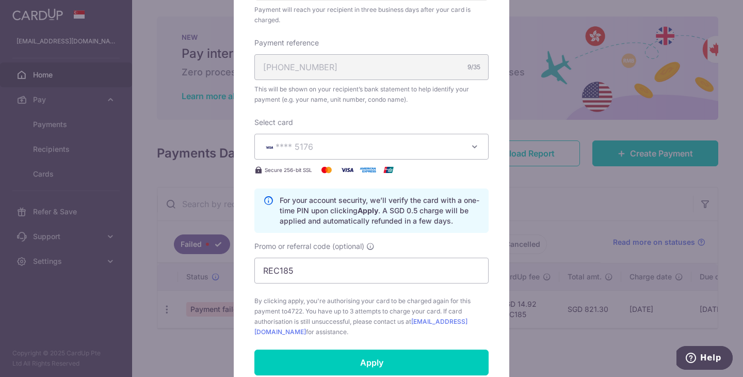
scroll to position [512, 0]
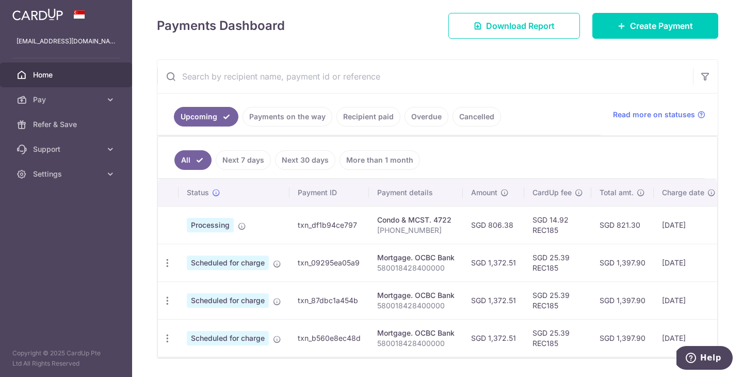
scroll to position [145, 0]
